Goal: Task Accomplishment & Management: Manage account settings

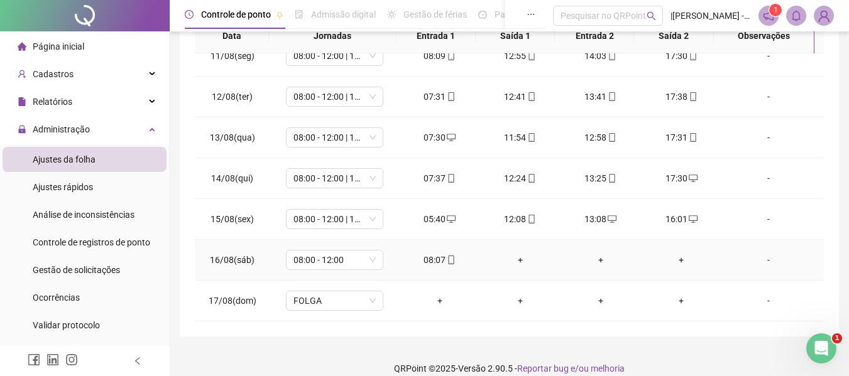
scroll to position [266, 0]
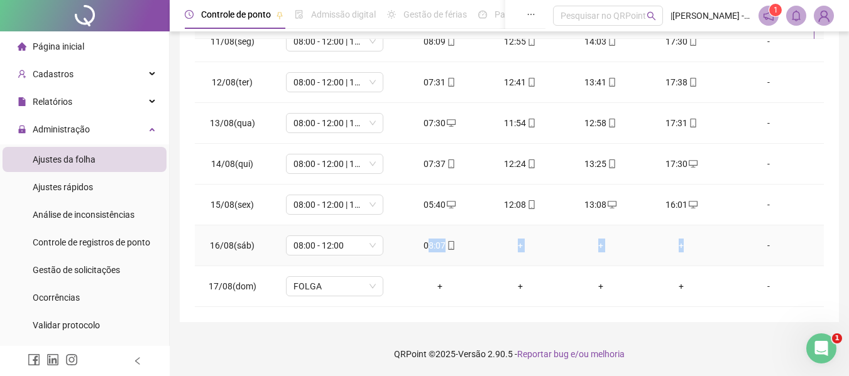
drag, startPoint x: 435, startPoint y: 236, endPoint x: 690, endPoint y: 231, distance: 255.7
click at [690, 231] on tr "16/08(sáb) 08:00 - 12:00 08:07 + + + -" at bounding box center [509, 246] width 629 height 41
click at [833, 190] on div "**********" at bounding box center [509, 49] width 659 height 547
drag, startPoint x: 401, startPoint y: 246, endPoint x: 713, endPoint y: 254, distance: 312.3
click at [713, 254] on tr "16/08(sáb) 08:00 - 12:00 08:07 + + + -" at bounding box center [509, 246] width 629 height 41
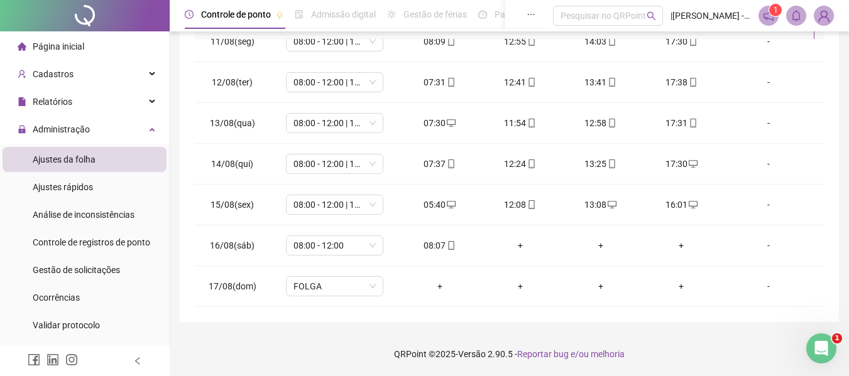
click at [728, 329] on div "**********" at bounding box center [509, 55] width 679 height 642
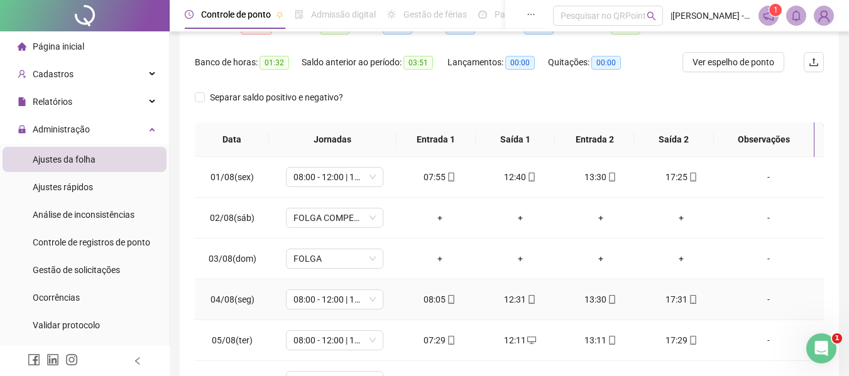
scroll to position [0, 0]
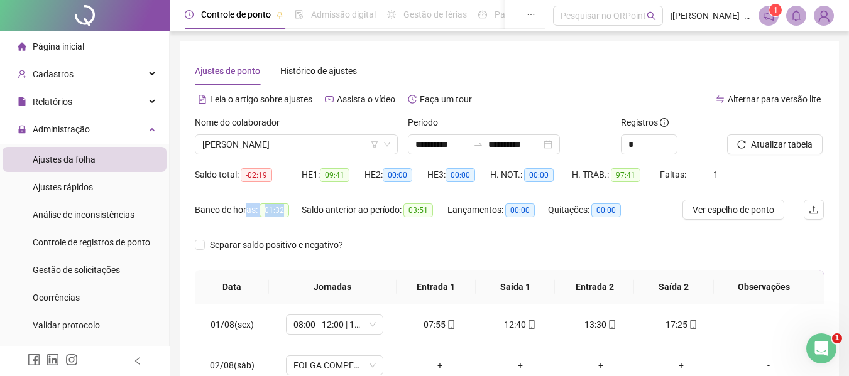
drag, startPoint x: 288, startPoint y: 226, endPoint x: 247, endPoint y: 214, distance: 43.1
click at [247, 214] on div "Banco de horas: 01:32" at bounding box center [248, 217] width 107 height 35
click at [310, 214] on div "Saldo anterior ao período: 03:51" at bounding box center [375, 210] width 146 height 14
click at [320, 220] on div "Saldo anterior ao período: 03:51" at bounding box center [375, 217] width 146 height 35
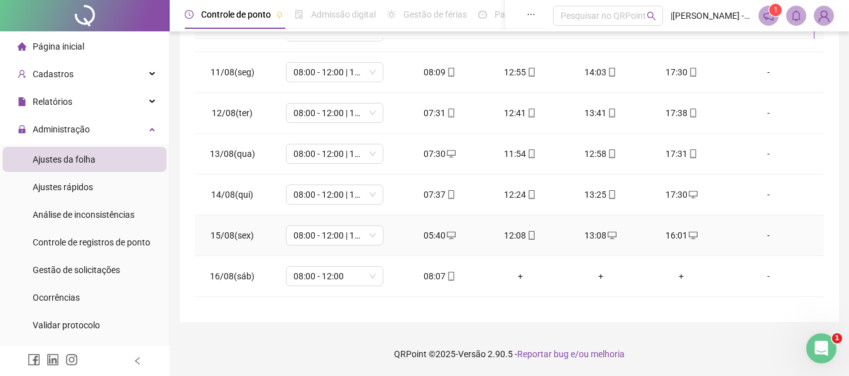
scroll to position [426, 0]
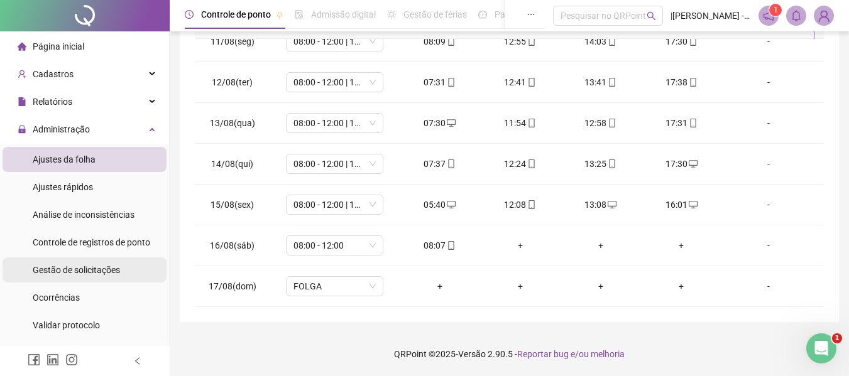
click at [59, 271] on span "Gestão de solicitações" at bounding box center [76, 270] width 87 height 10
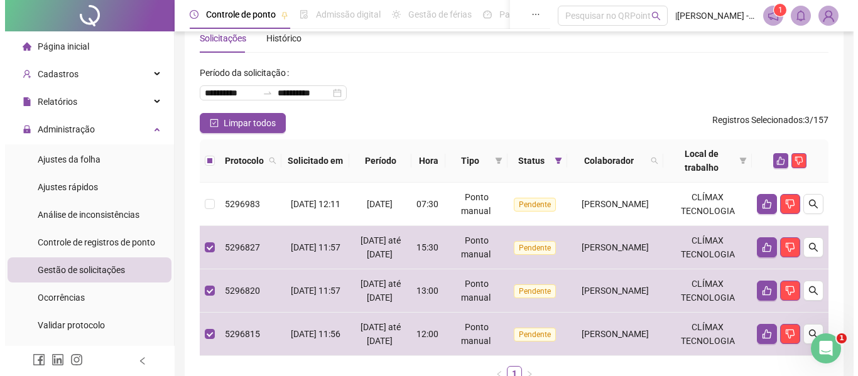
scroll to position [95, 0]
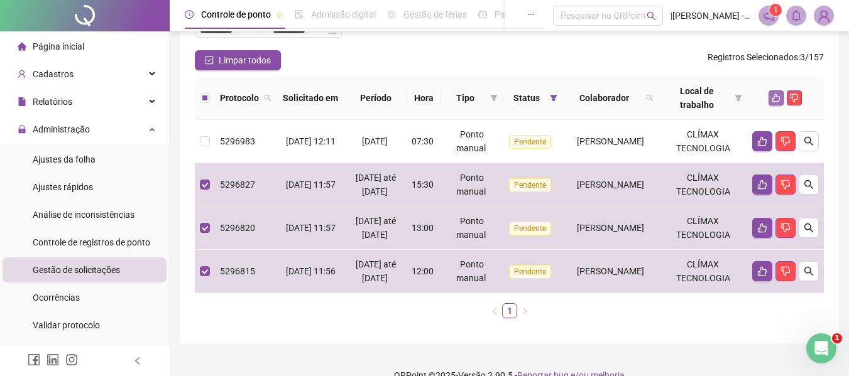
click at [770, 99] on button "button" at bounding box center [775, 97] width 15 height 15
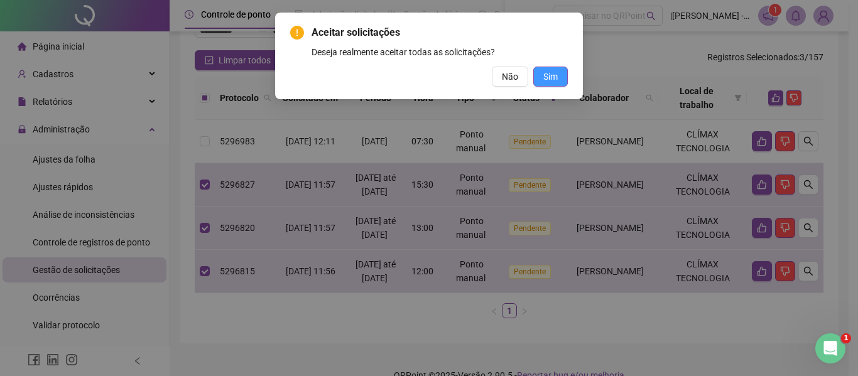
click at [551, 86] on button "Sim" at bounding box center [550, 77] width 35 height 20
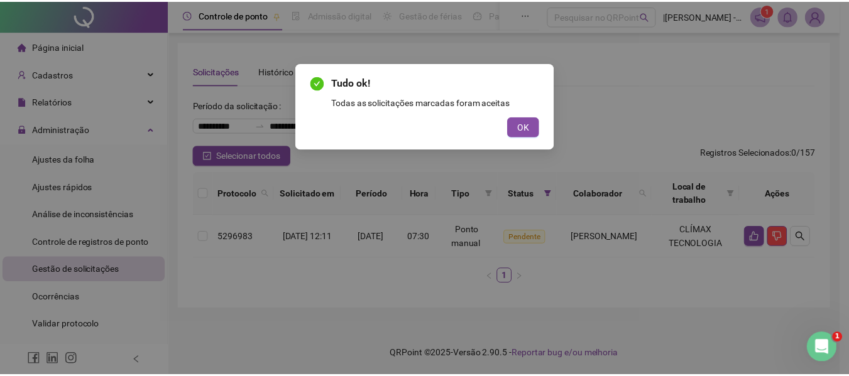
scroll to position [0, 0]
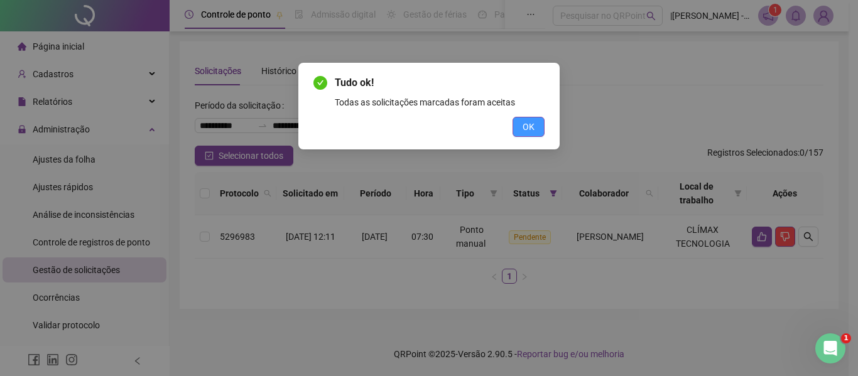
click at [519, 130] on button "OK" at bounding box center [529, 127] width 32 height 20
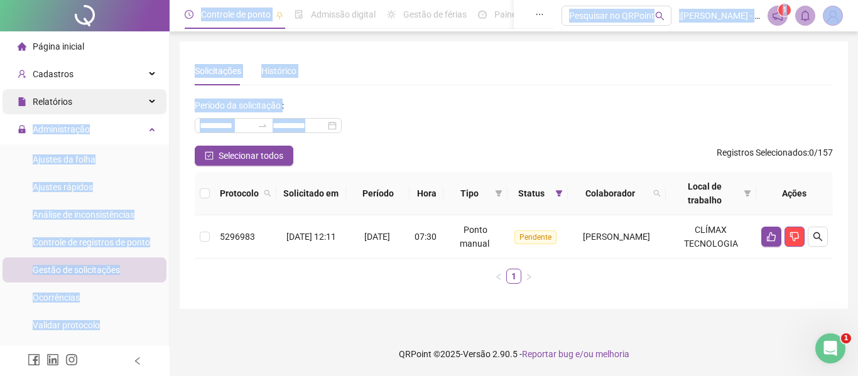
drag, startPoint x: 427, startPoint y: 126, endPoint x: 155, endPoint y: 112, distance: 272.4
click at [155, 112] on div "**********" at bounding box center [429, 188] width 858 height 376
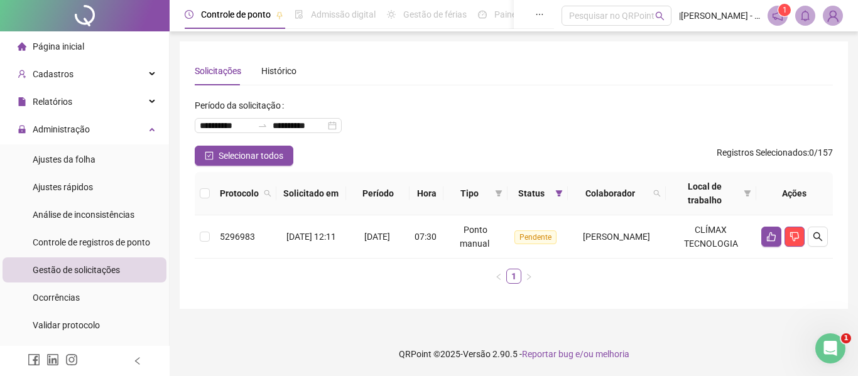
click at [436, 134] on div "**********" at bounding box center [514, 120] width 638 height 50
click at [65, 157] on span "Ajustes da folha" at bounding box center [64, 160] width 63 height 10
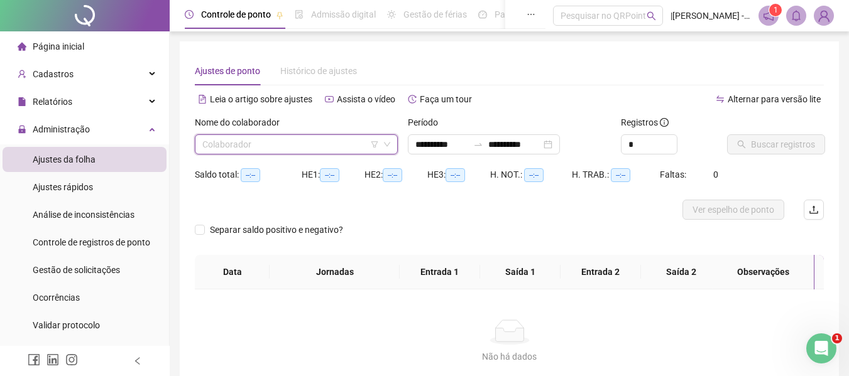
click at [317, 141] on input "search" at bounding box center [290, 144] width 177 height 19
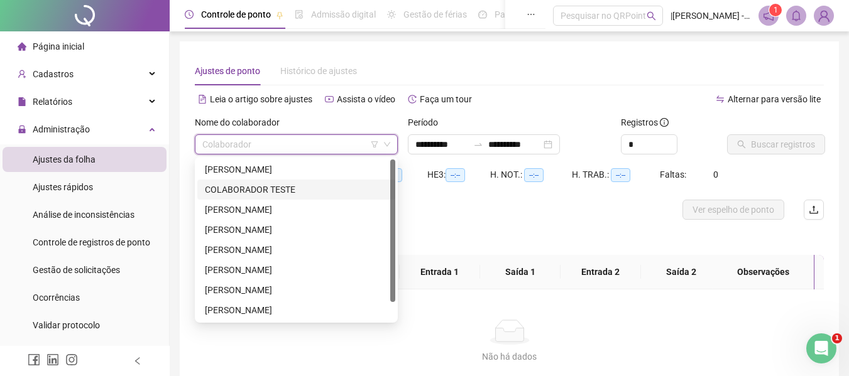
type input "**********"
click at [276, 172] on div "[PERSON_NAME]" at bounding box center [296, 170] width 183 height 14
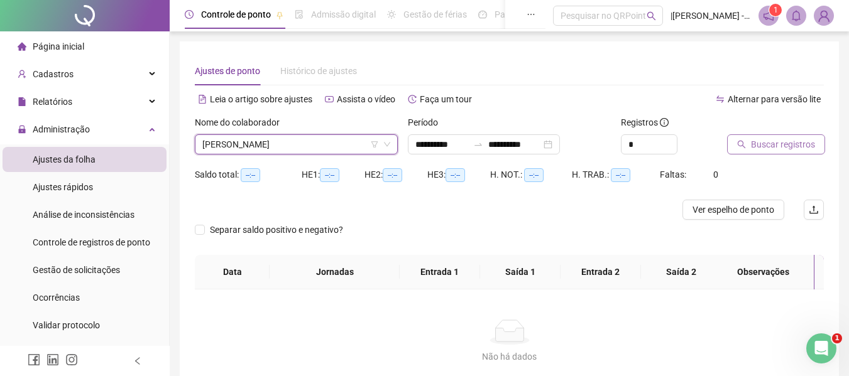
click at [754, 152] on button "Buscar registros" at bounding box center [776, 144] width 98 height 20
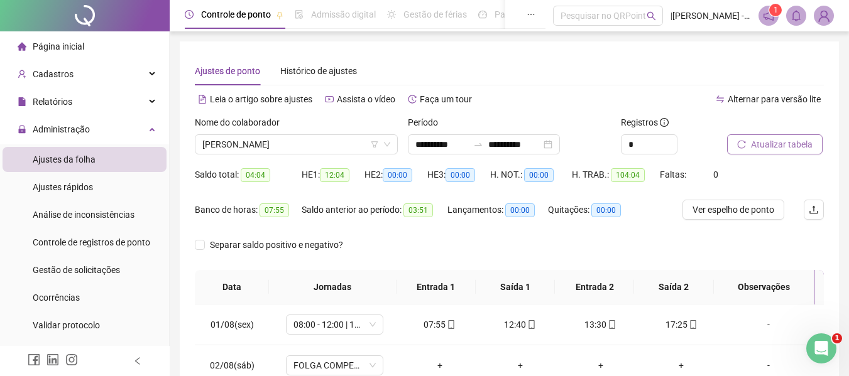
click at [764, 143] on span "Atualizar tabela" at bounding box center [782, 145] width 62 height 14
click at [721, 239] on div "Separar saldo positivo e negativo?" at bounding box center [509, 252] width 629 height 35
click at [85, 270] on span "Gestão de solicitações" at bounding box center [76, 270] width 87 height 10
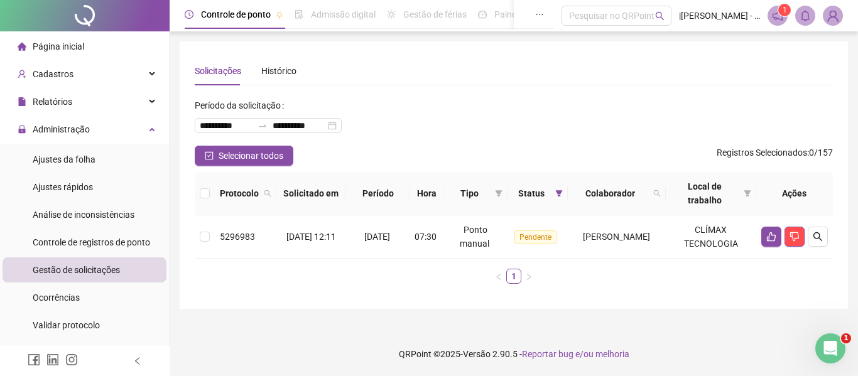
click at [57, 47] on span "Página inicial" at bounding box center [59, 46] width 52 height 10
